Goal: Information Seeking & Learning: Learn about a topic

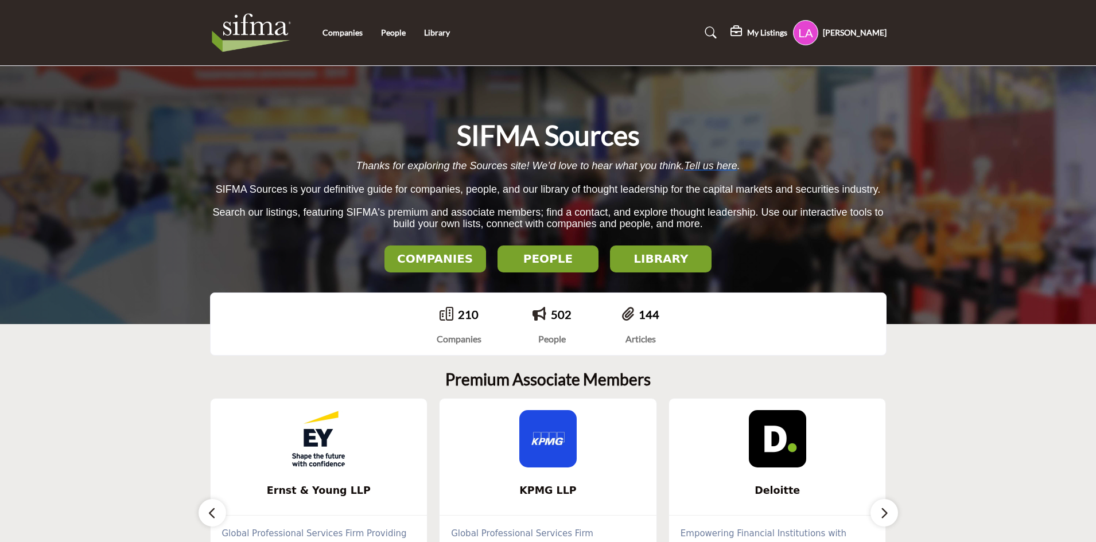
click at [328, 40] on div "Companies People Library" at bounding box center [548, 33] width 689 height 46
click at [344, 35] on link "Companies" at bounding box center [343, 33] width 40 height 10
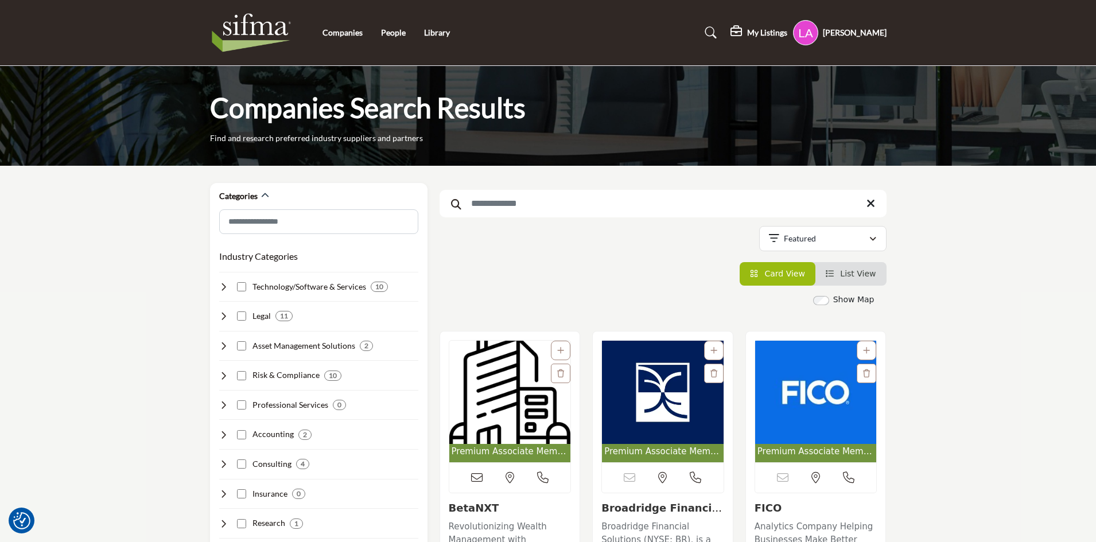
click at [543, 205] on input "Search Keyword" at bounding box center [663, 204] width 447 height 28
type input "***"
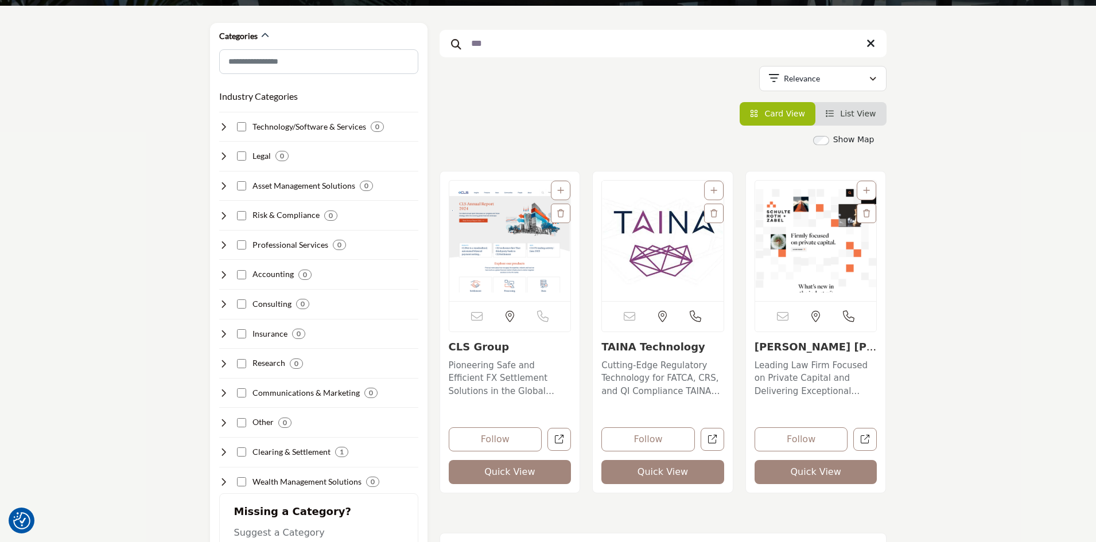
scroll to position [172, 0]
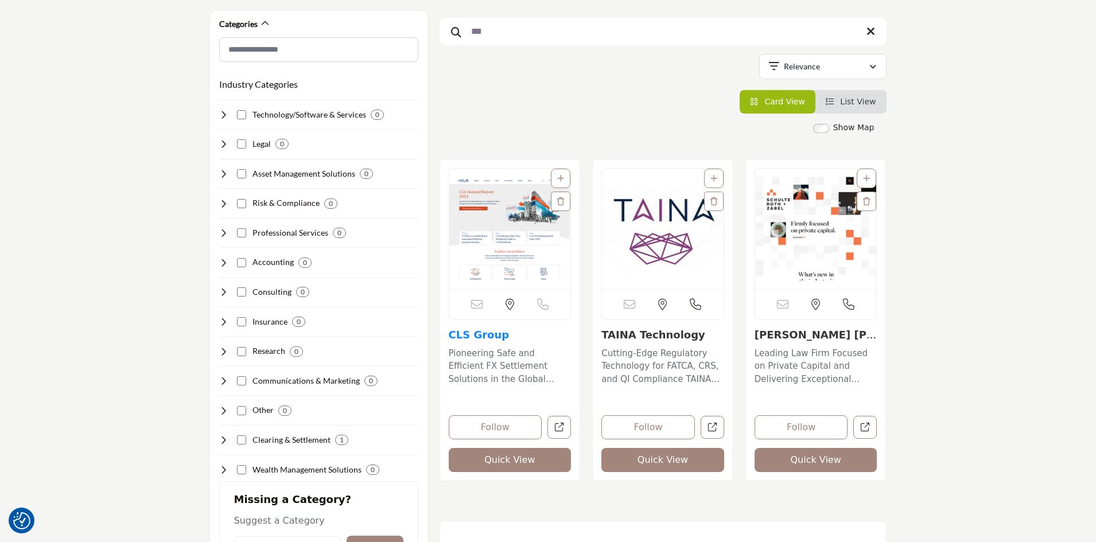
click at [466, 329] on link "CLS Group" at bounding box center [479, 335] width 61 height 12
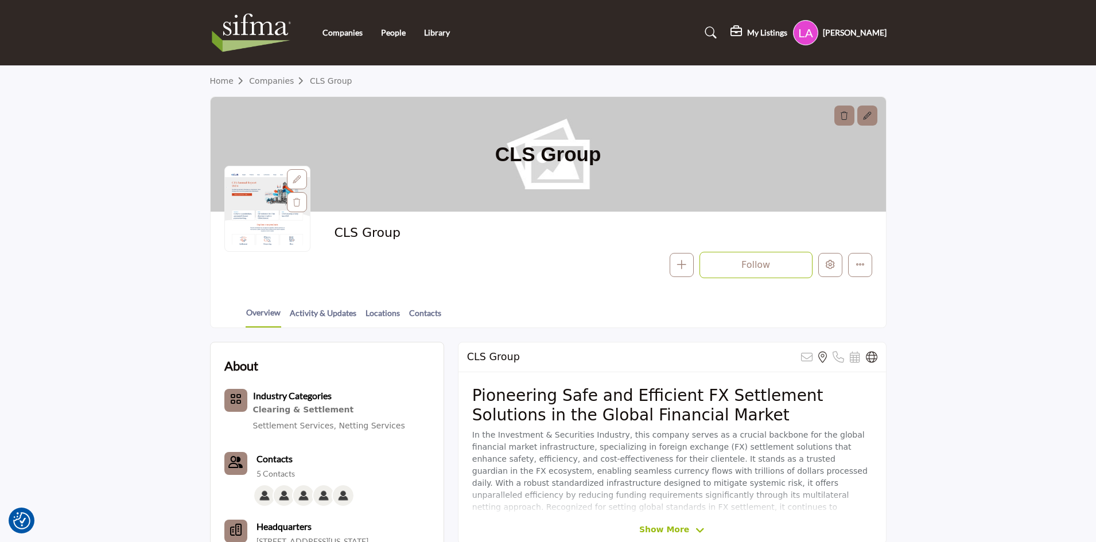
click at [254, 198] on div at bounding box center [267, 186] width 85 height 40
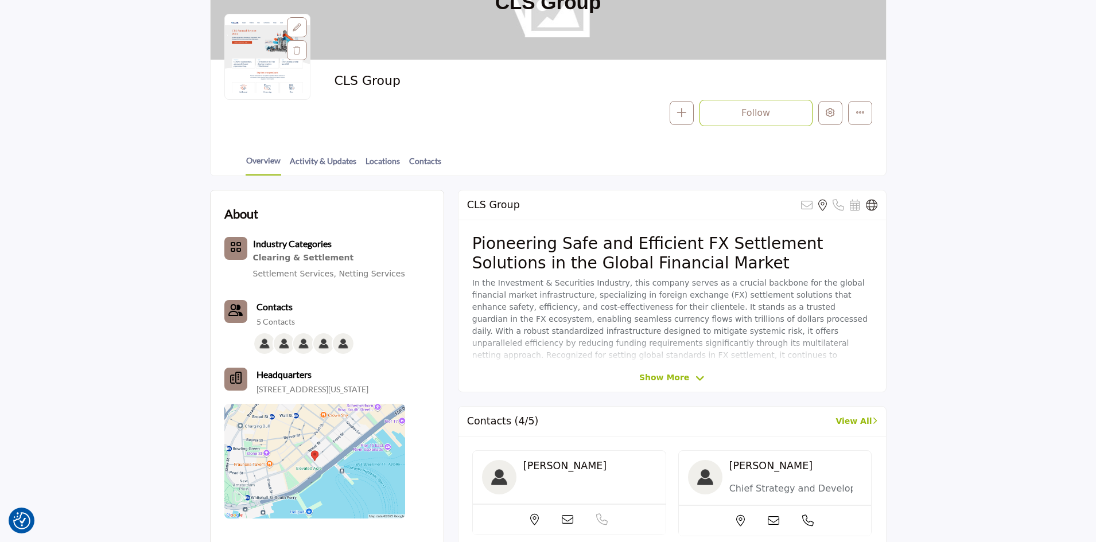
scroll to position [172, 0]
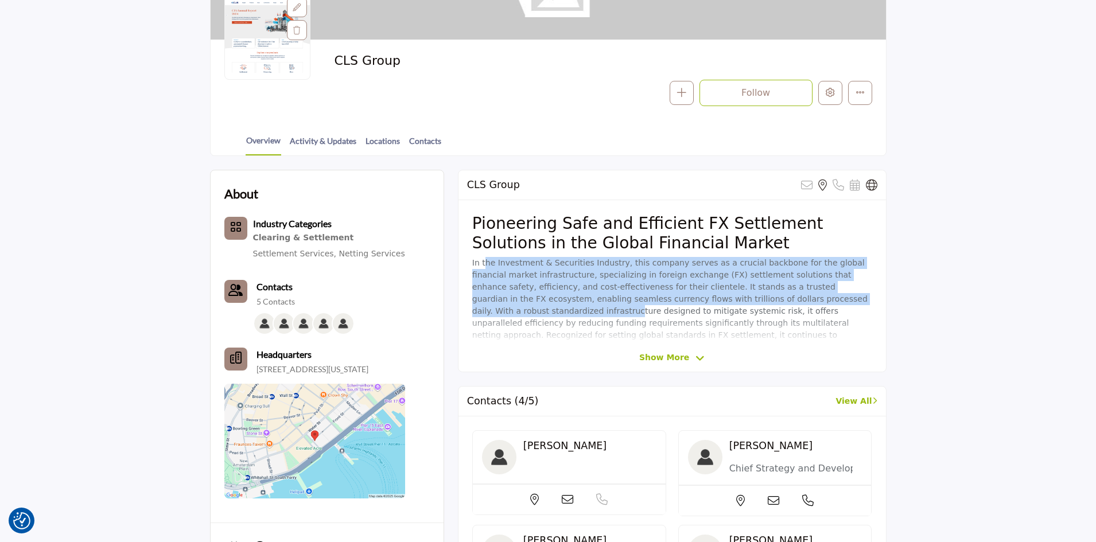
drag, startPoint x: 488, startPoint y: 265, endPoint x: 761, endPoint y: 296, distance: 275.0
click at [761, 296] on p "In the Investment & Securities Industry, this company serves as a crucial backb…" at bounding box center [672, 311] width 400 height 108
click at [670, 363] on span "Show More" at bounding box center [664, 358] width 50 height 12
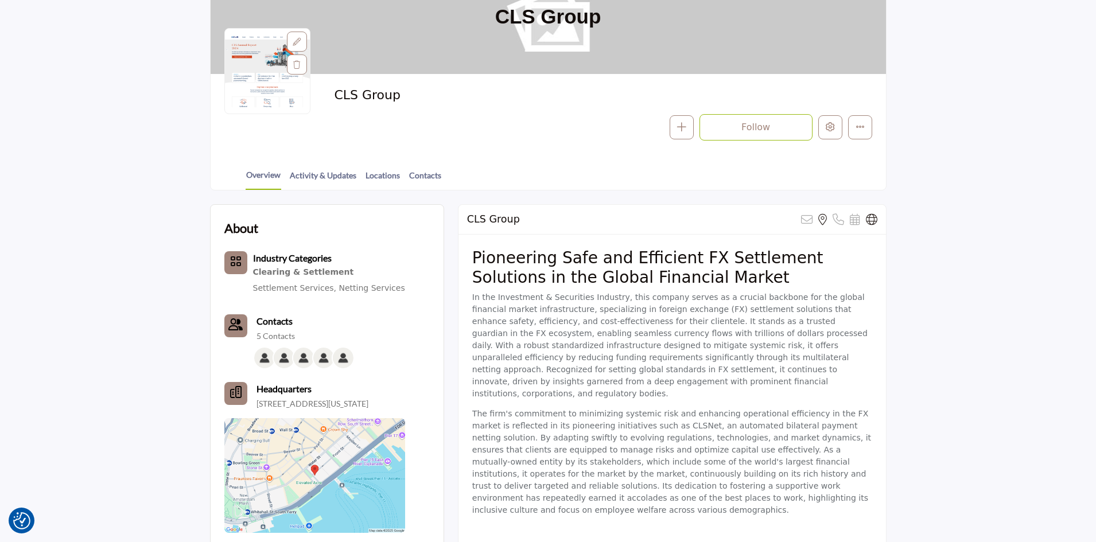
scroll to position [57, 0]
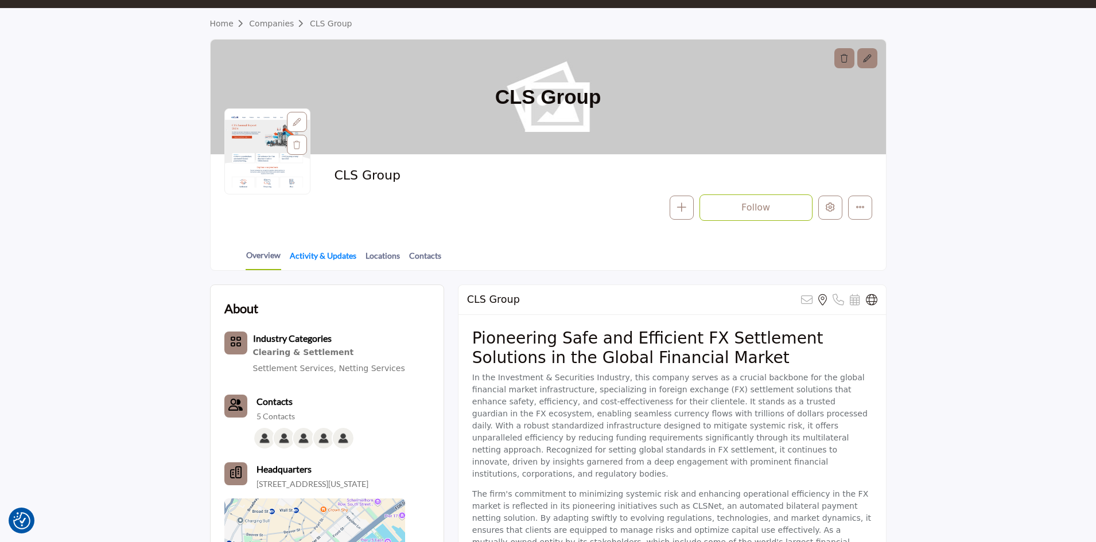
click at [329, 266] on link "Activity & Updates" at bounding box center [323, 260] width 68 height 20
